Goal: Task Accomplishment & Management: Manage account settings

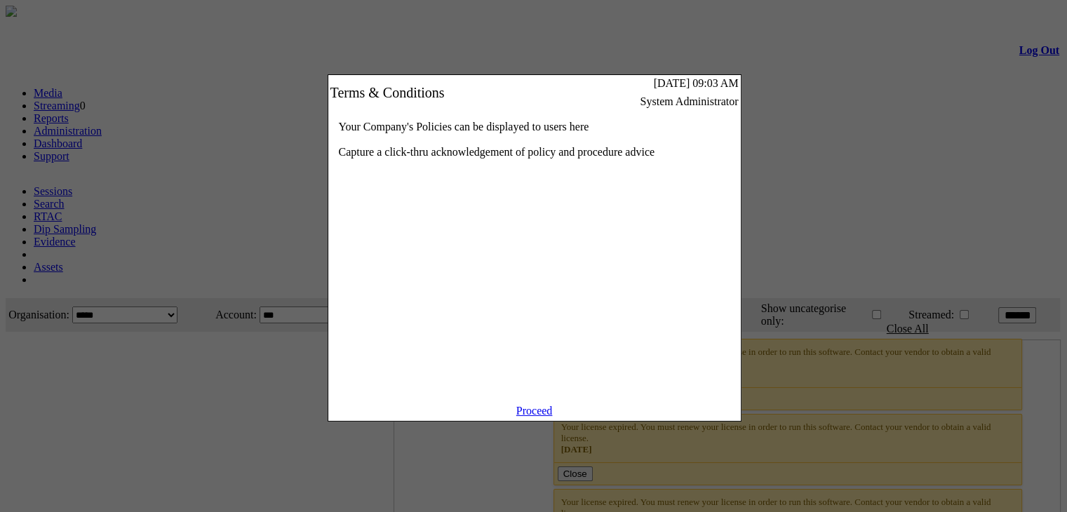
click at [528, 417] on link "Proceed" at bounding box center [534, 411] width 36 height 12
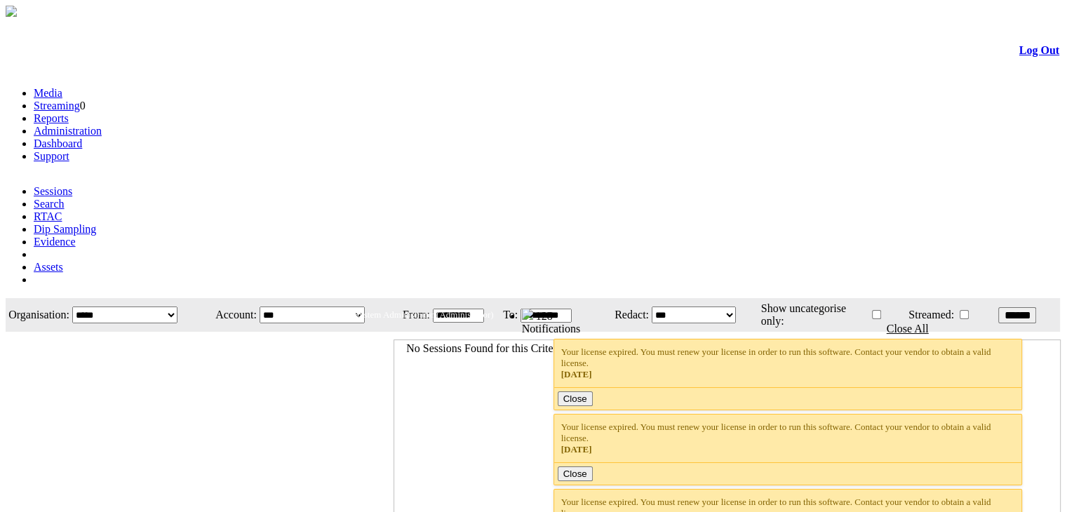
click at [102, 125] on link "Administration" at bounding box center [68, 131] width 68 height 12
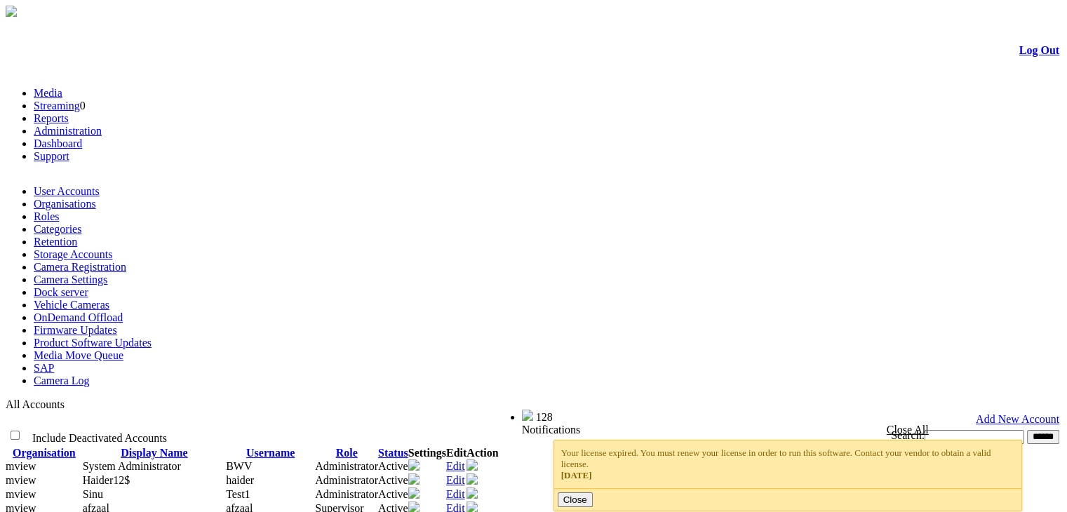
click at [467, 150] on li "Support" at bounding box center [548, 156] width 1028 height 13
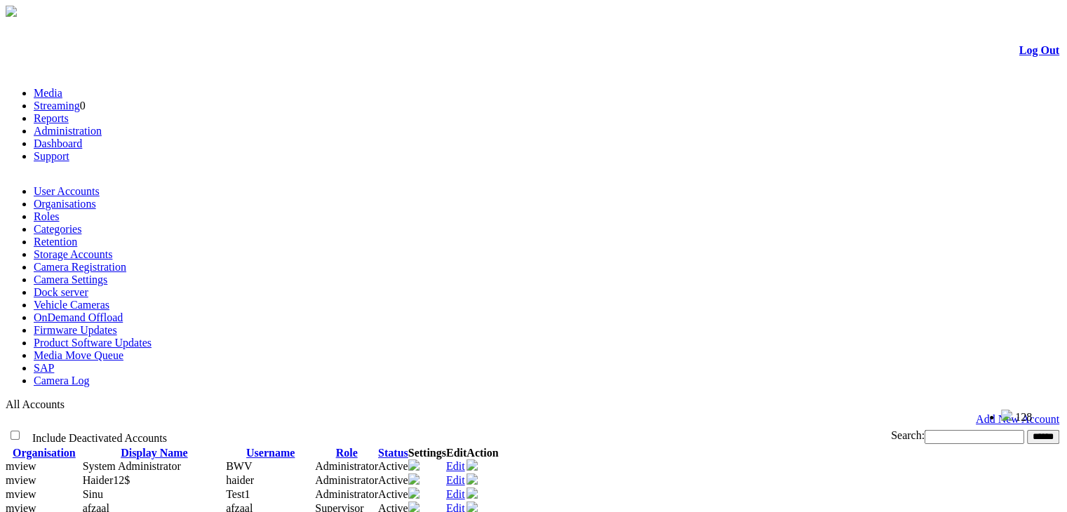
click at [126, 261] on link "Camera Registration" at bounding box center [80, 267] width 93 height 12
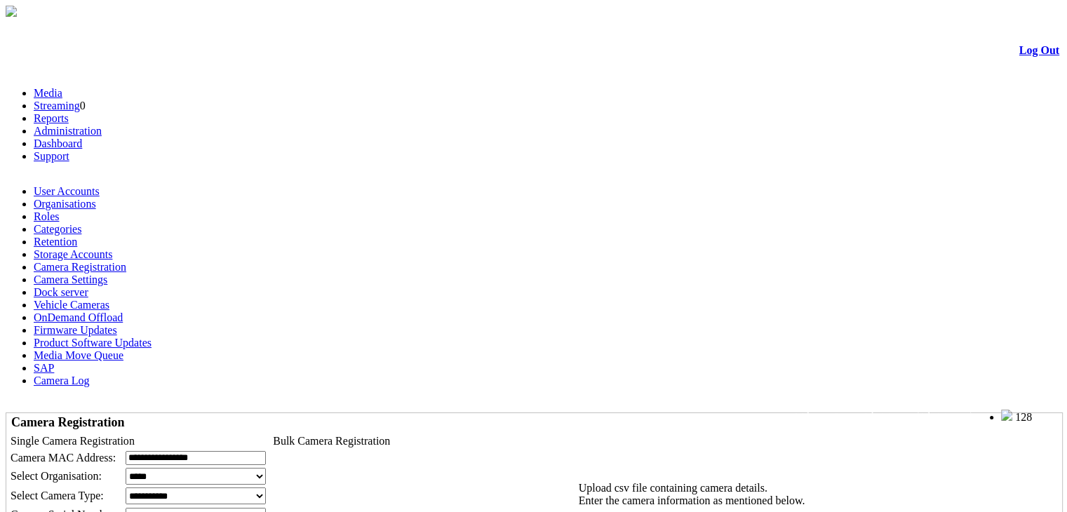
click at [926, 26] on td at bounding box center [533, 23] width 1053 height 5
click at [1020, 49] on link "Log Out" at bounding box center [1040, 50] width 40 height 12
